Goal: Navigation & Orientation: Find specific page/section

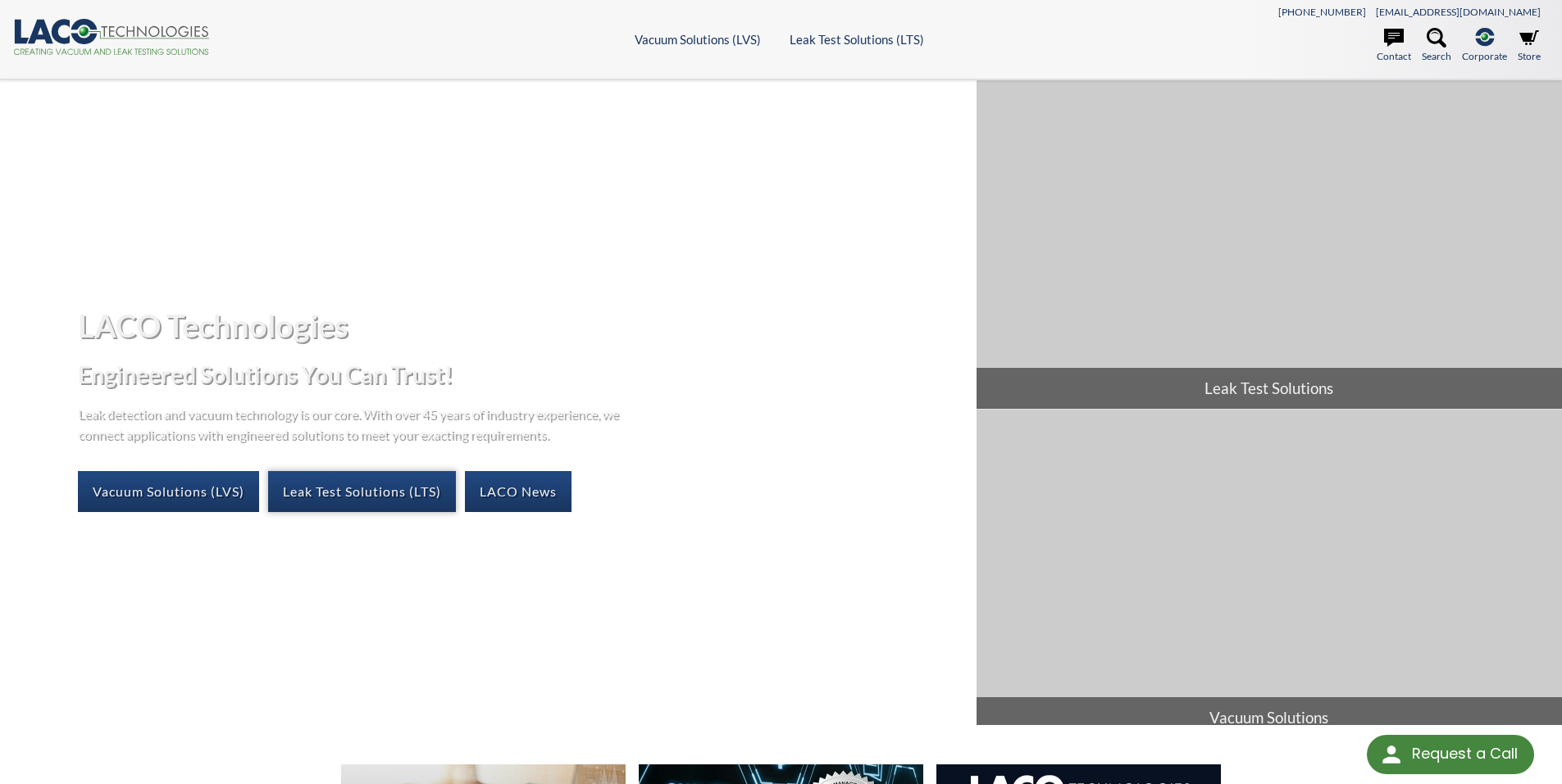
click at [368, 502] on link "Leak Test Solutions (LTS)" at bounding box center [362, 491] width 188 height 41
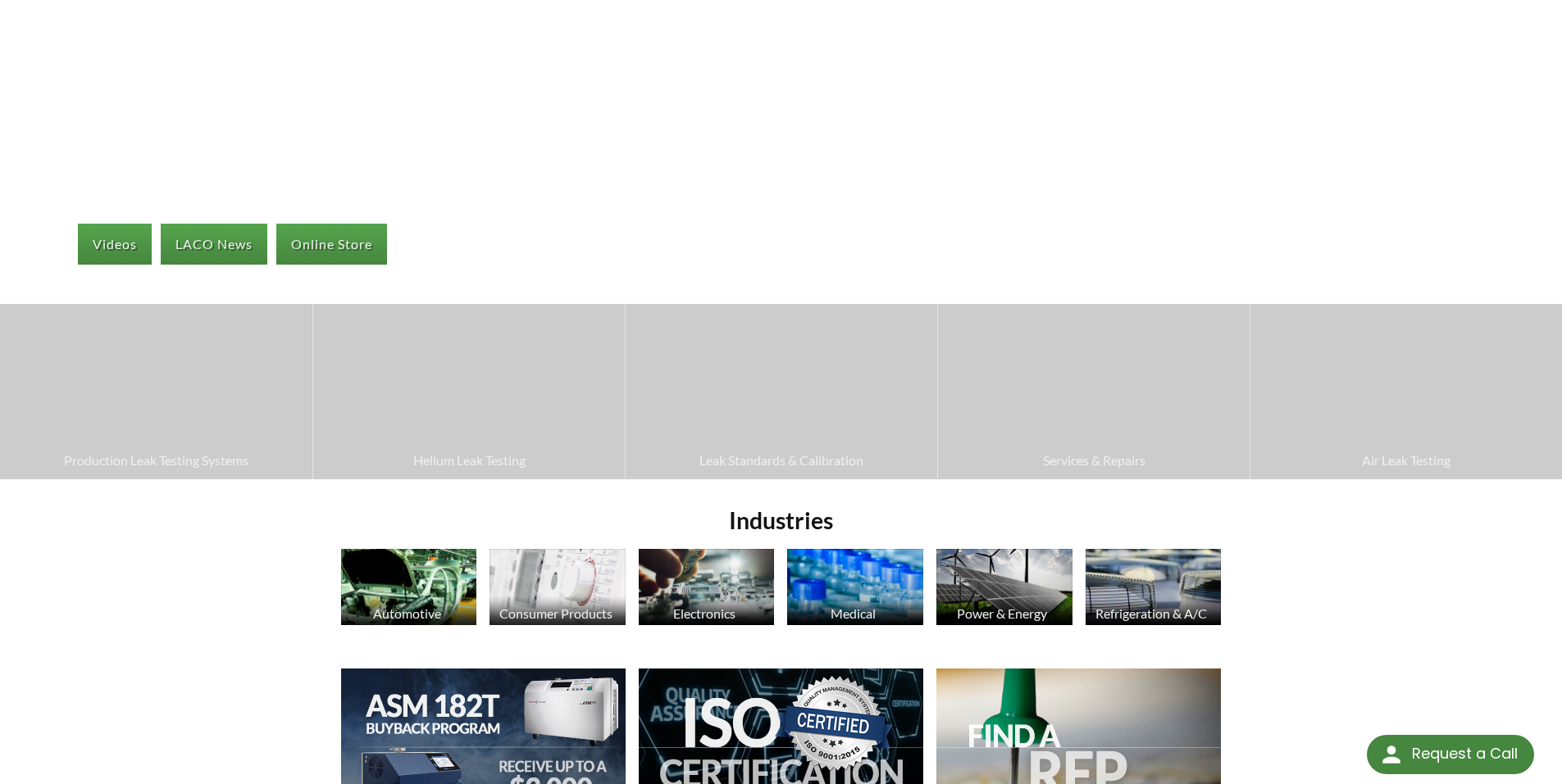
scroll to position [328, 0]
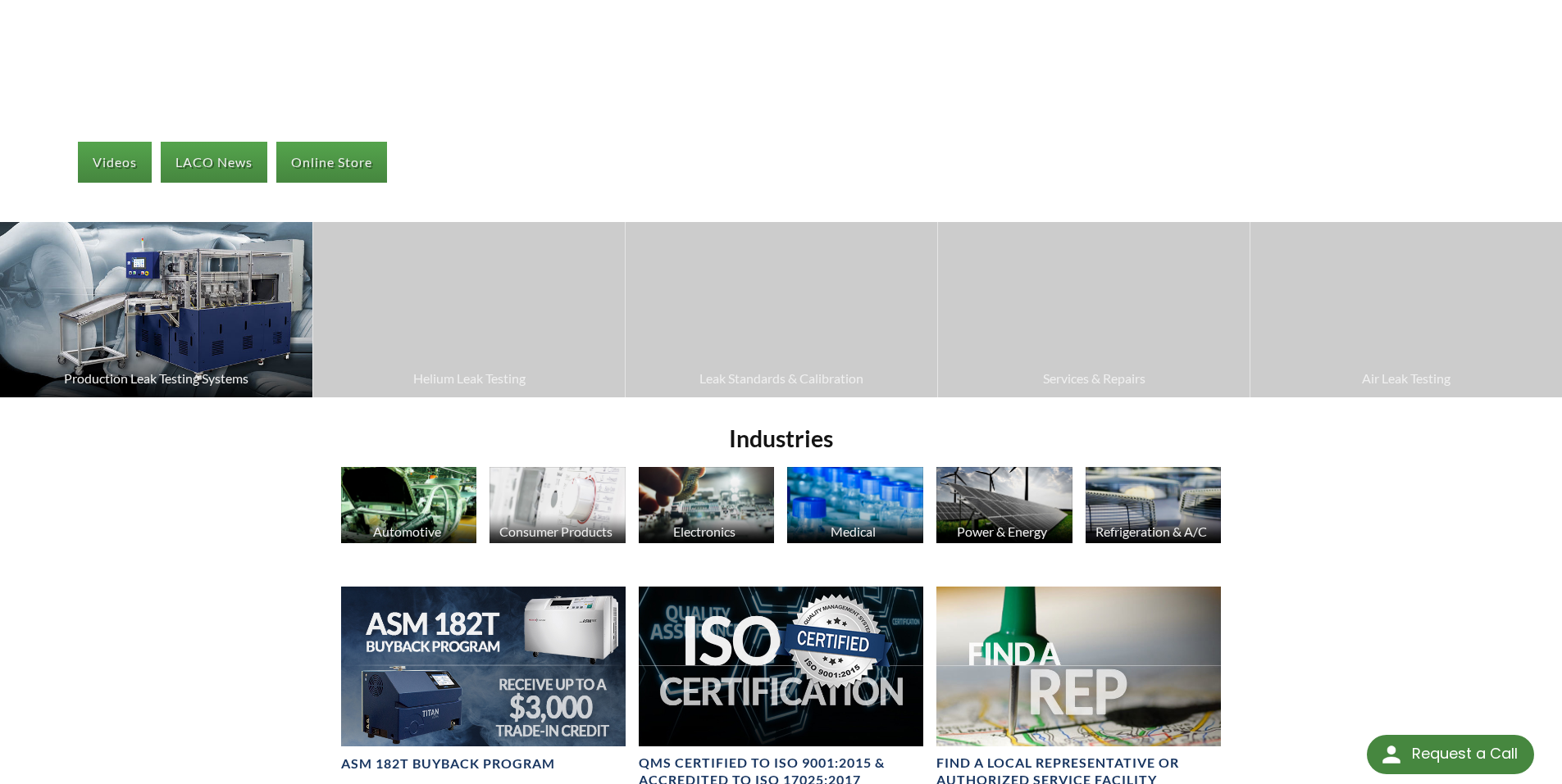
click at [106, 379] on span "Production Leak Testing Systems" at bounding box center [156, 379] width 296 height 22
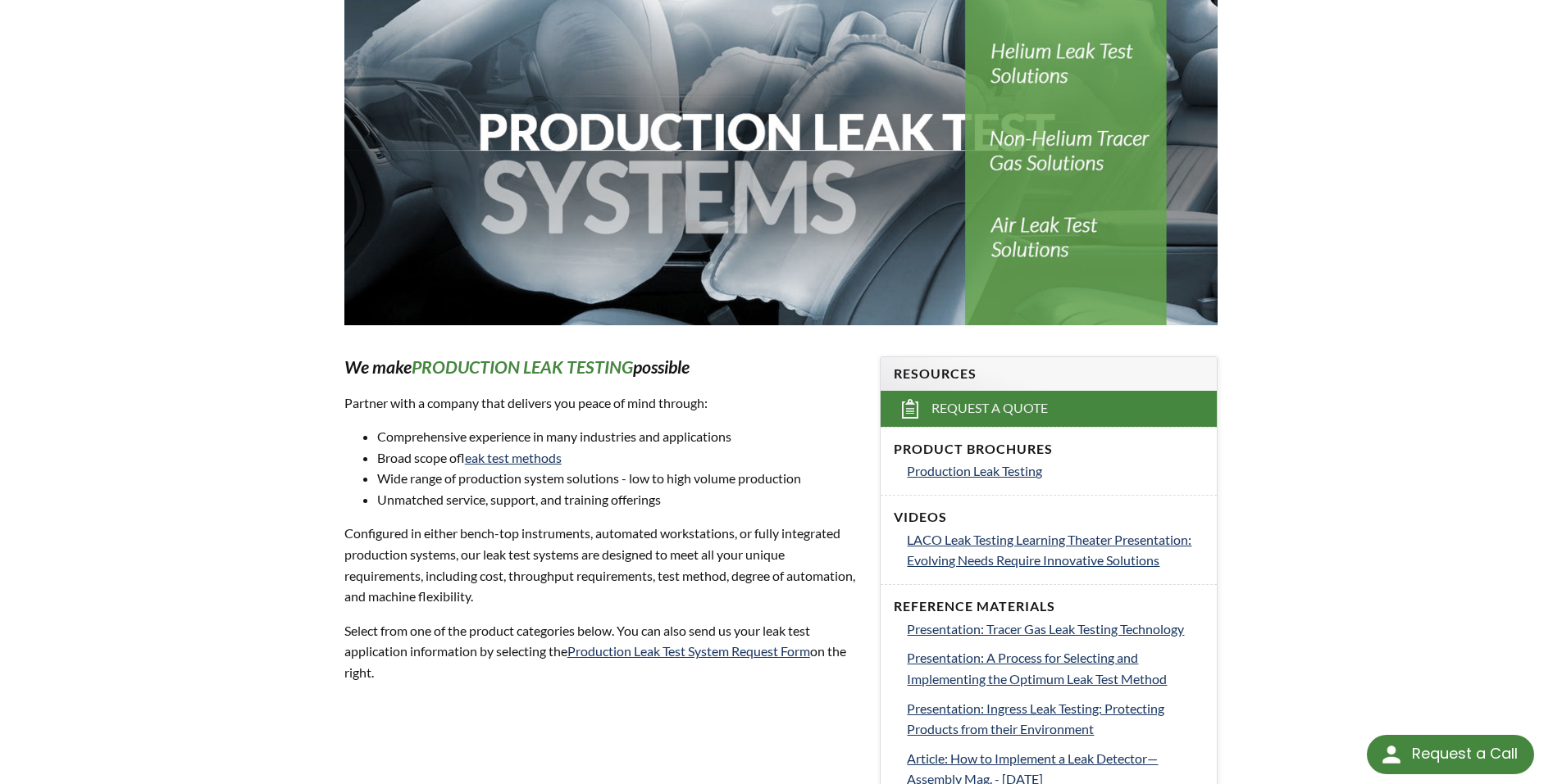
scroll to position [246, 0]
